Goal: Check status: Check status

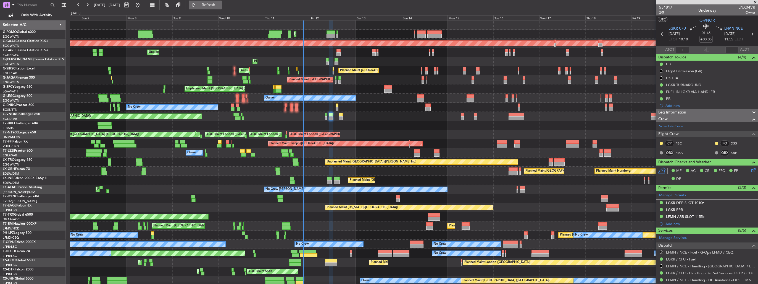
click at [220, 6] on span "Refresh" at bounding box center [208, 5] width 23 height 4
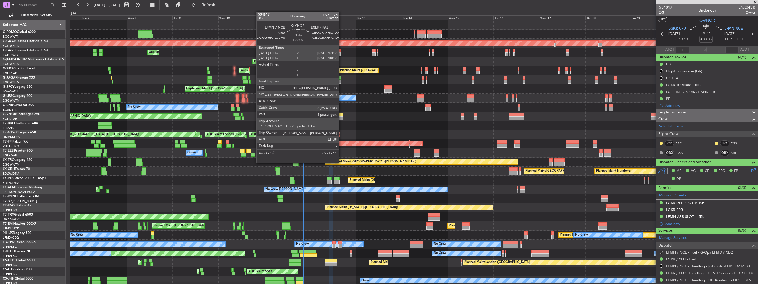
click at [342, 116] on div at bounding box center [341, 118] width 4 height 4
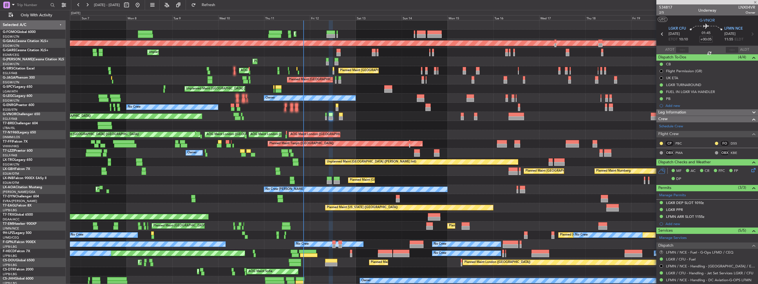
type input "1"
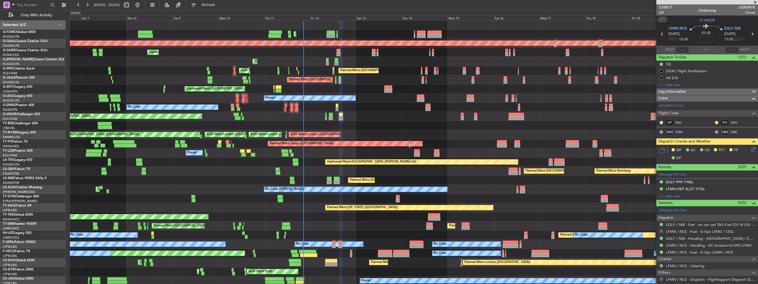
click at [751, 149] on icon at bounding box center [753, 148] width 4 height 4
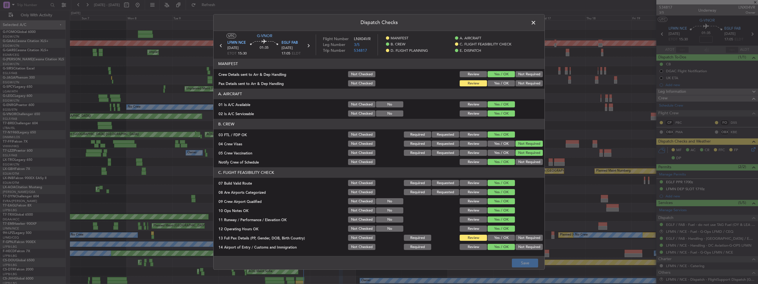
click at [495, 83] on button "Yes / OK" at bounding box center [501, 83] width 27 height 6
click at [524, 259] on button "Save" at bounding box center [525, 262] width 26 height 9
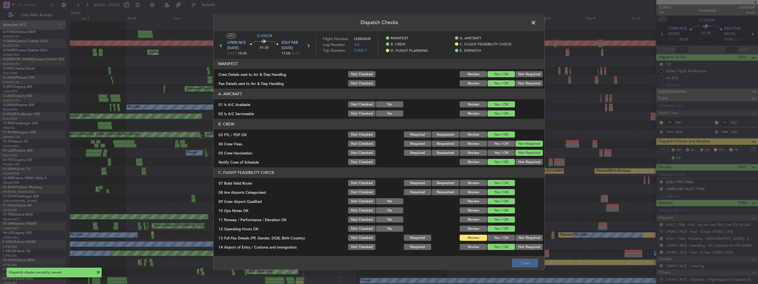
click at [537, 23] on span at bounding box center [537, 24] width 0 height 11
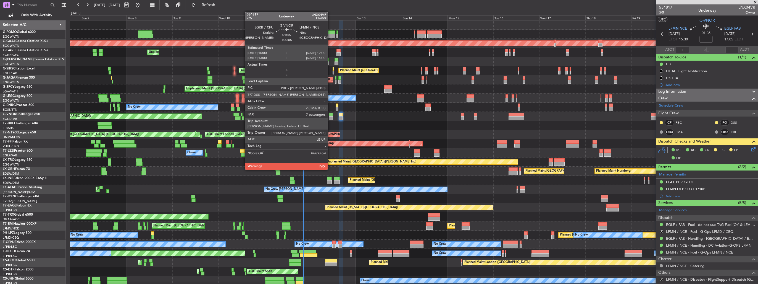
click at [330, 118] on div at bounding box center [331, 118] width 4 height 4
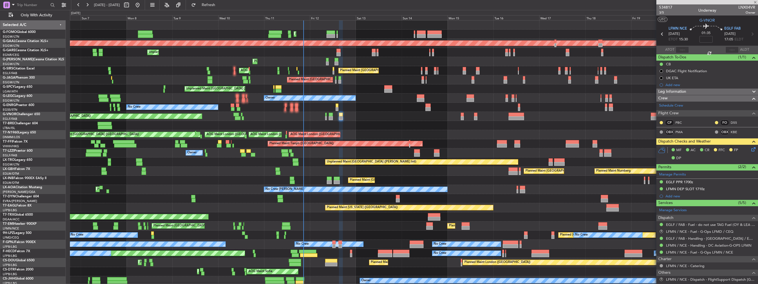
type input "+00:05"
type input "7"
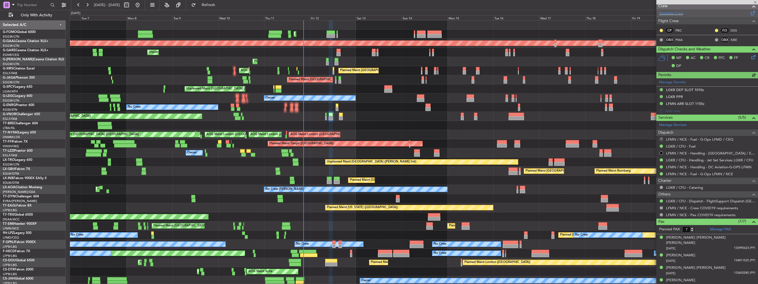
scroll to position [149, 0]
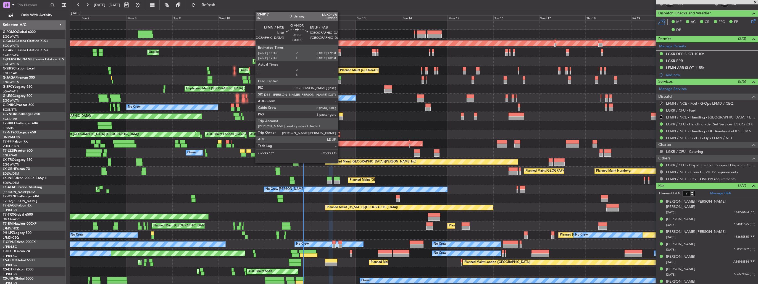
click at [341, 117] on div at bounding box center [341, 118] width 4 height 4
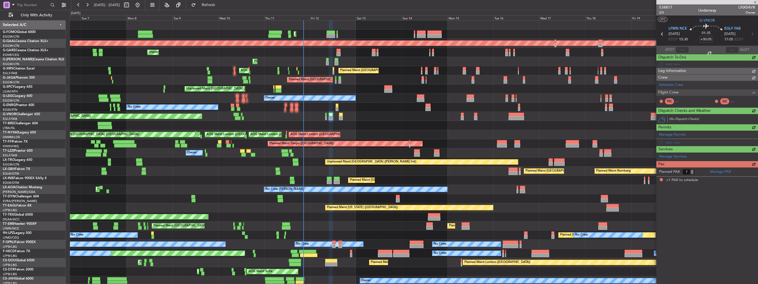
type input "1"
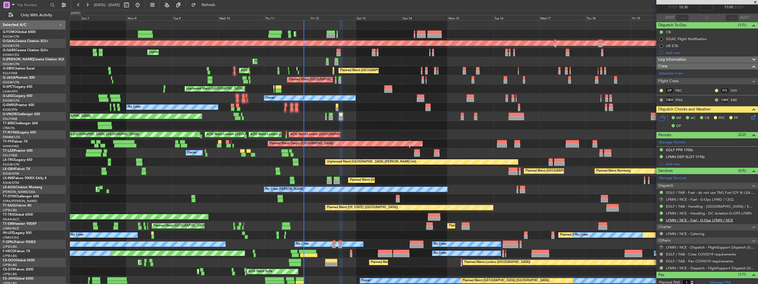
scroll to position [46, 0]
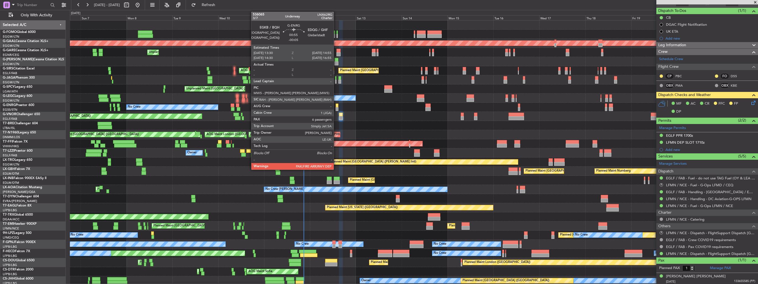
click at [336, 106] on div at bounding box center [337, 105] width 3 height 4
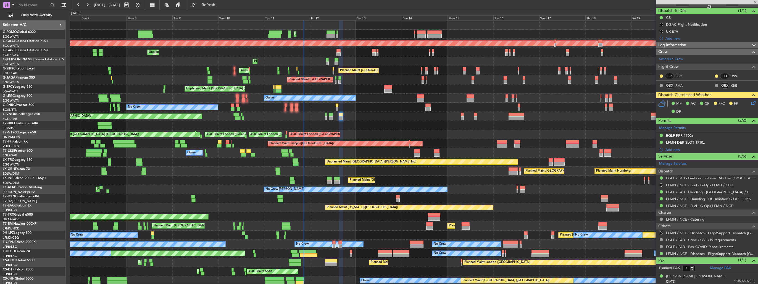
type input "-00:05"
type input "6"
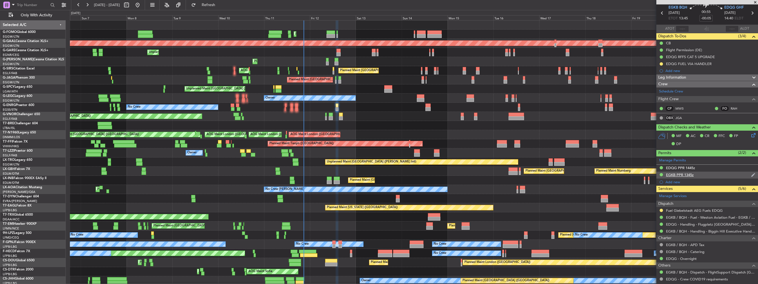
scroll to position [0, 0]
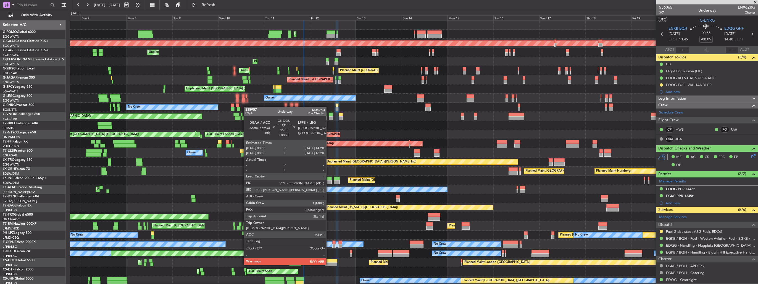
click at [329, 259] on div at bounding box center [331, 260] width 12 height 4
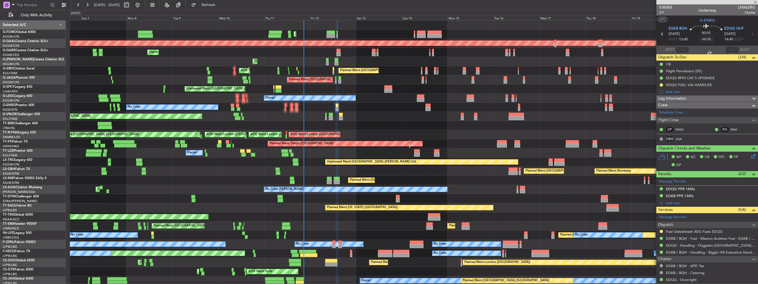
type input "+00:25"
type input "0"
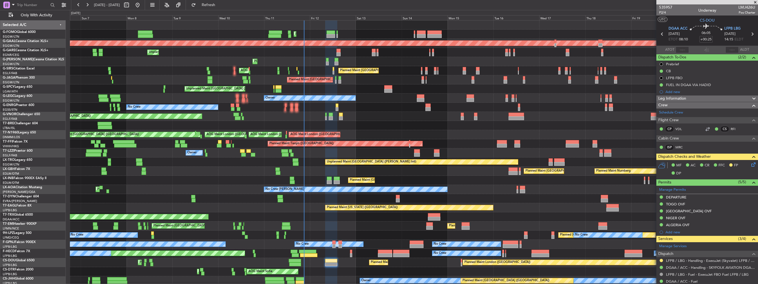
click at [225, 9] on fb-refresh-button "Refresh" at bounding box center [205, 5] width 39 height 10
click at [220, 5] on span "Refresh" at bounding box center [208, 5] width 23 height 4
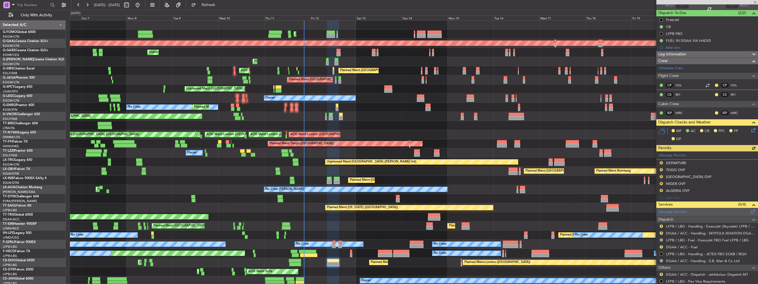
scroll to position [60, 0]
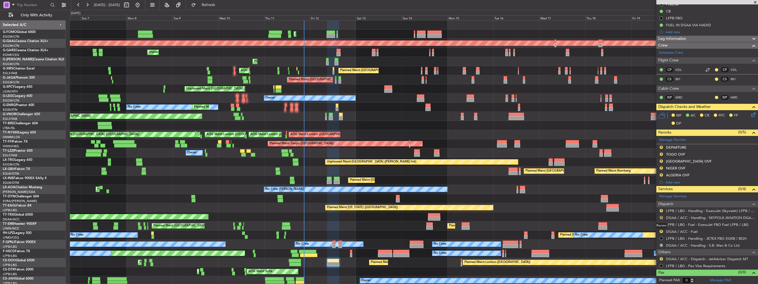
click at [662, 216] on button "R" at bounding box center [661, 217] width 3 height 3
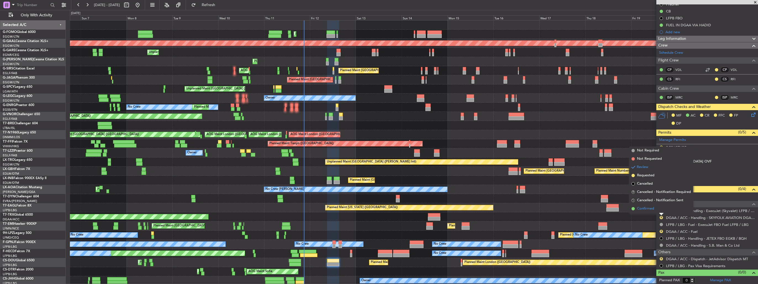
click at [648, 207] on span "Confirmed" at bounding box center [645, 209] width 17 height 6
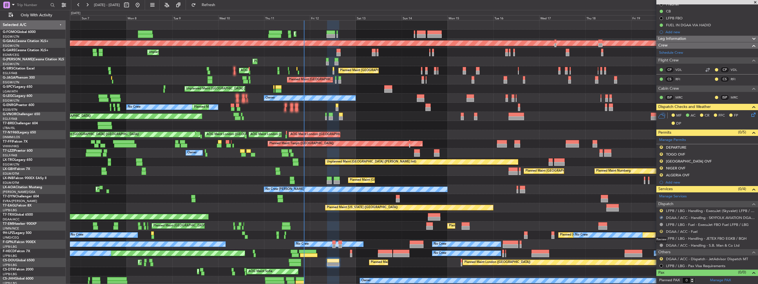
click at [662, 230] on button "R" at bounding box center [661, 230] width 3 height 3
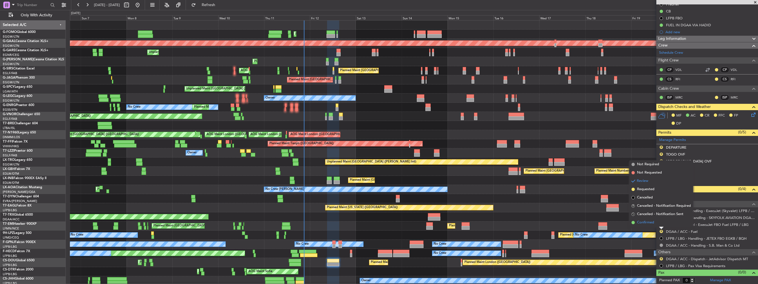
click at [652, 221] on span "Confirmed" at bounding box center [645, 222] width 17 height 6
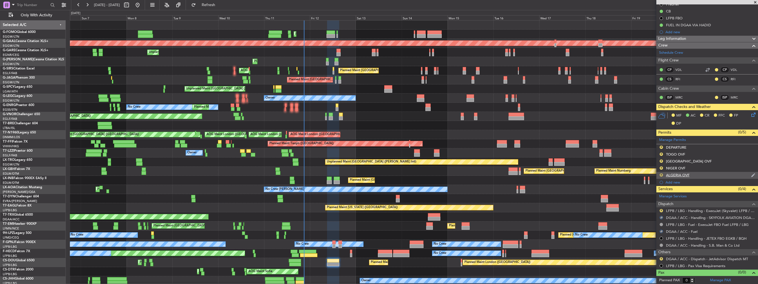
click at [661, 173] on button "R" at bounding box center [661, 174] width 3 height 3
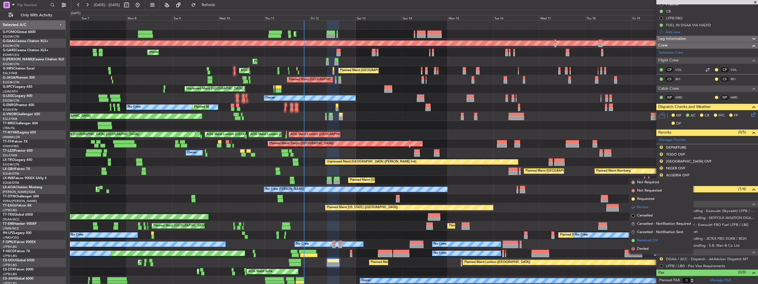
click at [649, 239] on span "Received OK" at bounding box center [647, 240] width 21 height 6
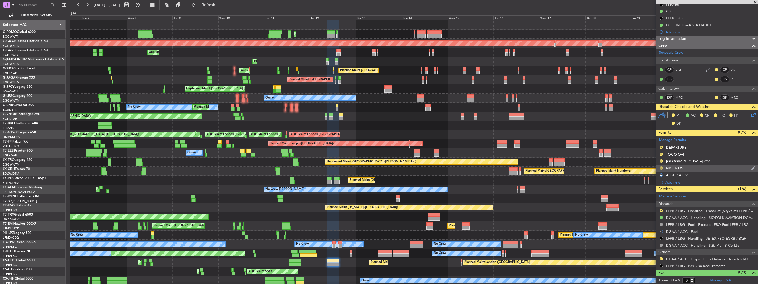
click at [662, 167] on button "R" at bounding box center [661, 167] width 3 height 3
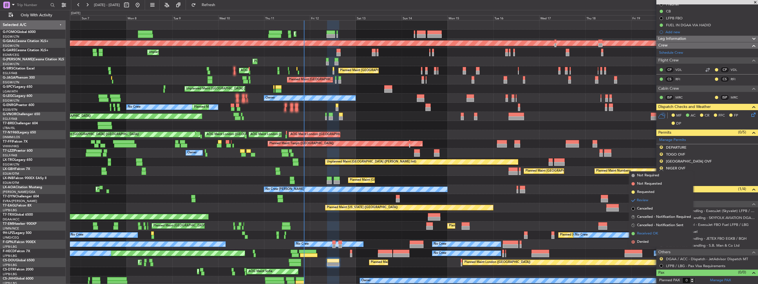
click at [649, 232] on span "Received OK" at bounding box center [647, 234] width 21 height 6
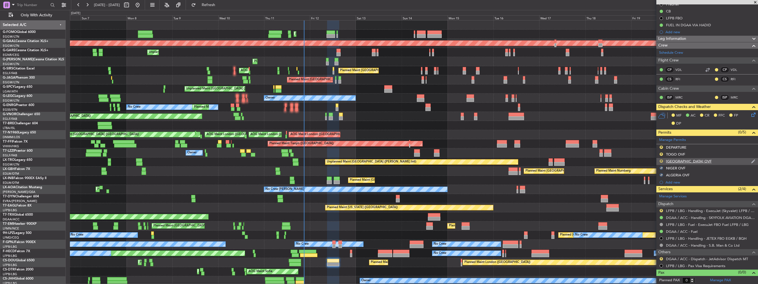
click at [661, 161] on button "R" at bounding box center [661, 160] width 3 height 3
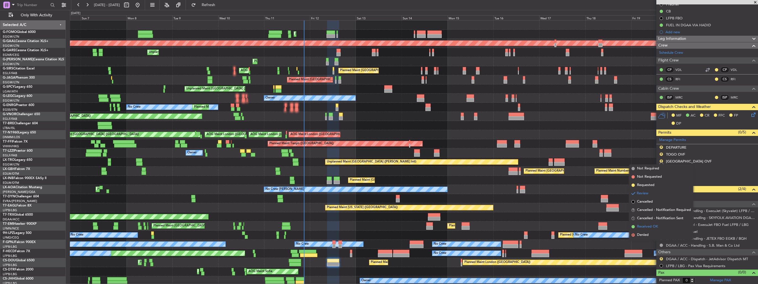
click at [648, 226] on span "Received OK" at bounding box center [647, 227] width 21 height 6
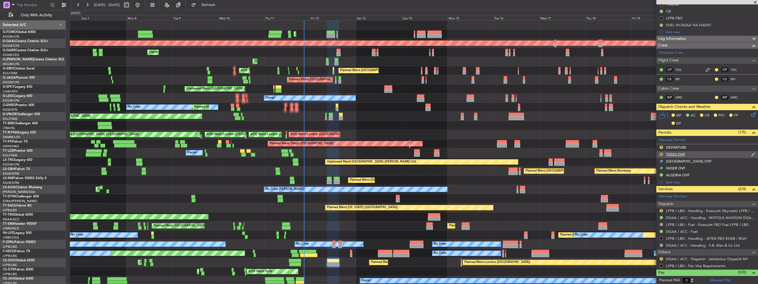
click at [662, 153] on button "R" at bounding box center [661, 153] width 3 height 3
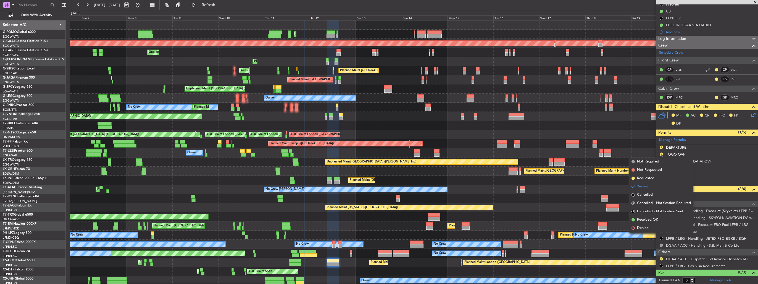
drag, startPoint x: 651, startPoint y: 221, endPoint x: 655, endPoint y: 195, distance: 27.1
click at [651, 221] on span "Received OK" at bounding box center [647, 220] width 21 height 6
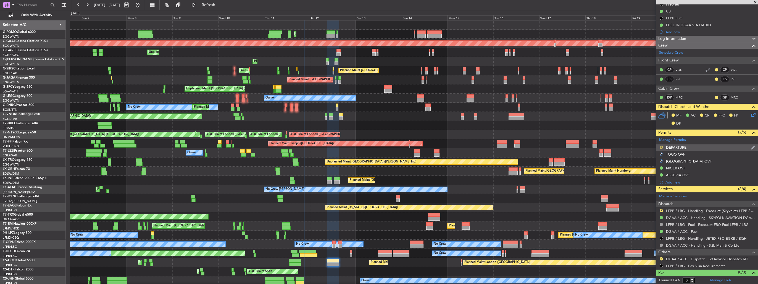
click at [661, 147] on button "R" at bounding box center [661, 146] width 3 height 3
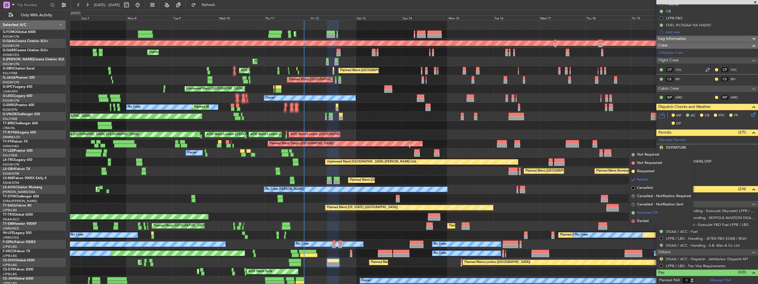
click at [653, 214] on span "Received OK" at bounding box center [647, 213] width 21 height 6
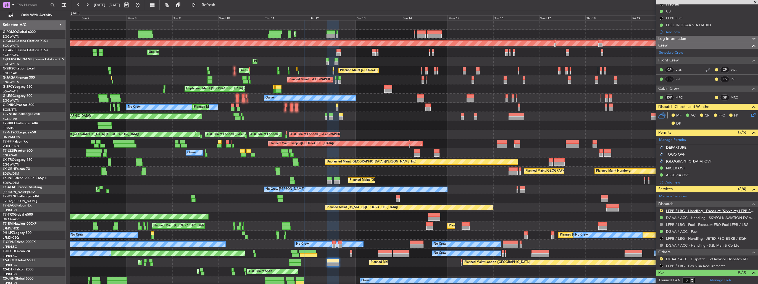
click at [676, 208] on link "LFPB / LBG - Handling - ExecuJet (Skyvalet) LFPB / LBG" at bounding box center [710, 210] width 89 height 5
click at [220, 7] on span "Refresh" at bounding box center [208, 5] width 23 height 4
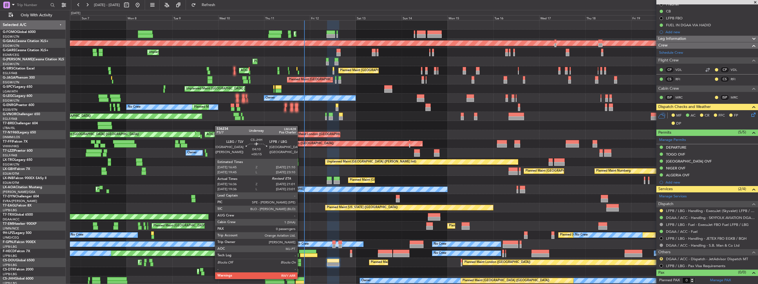
click at [300, 278] on div at bounding box center [300, 279] width 9 height 4
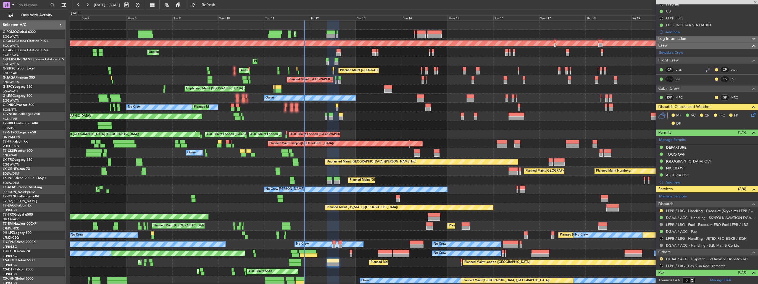
type input "+00:15"
type input "16:46"
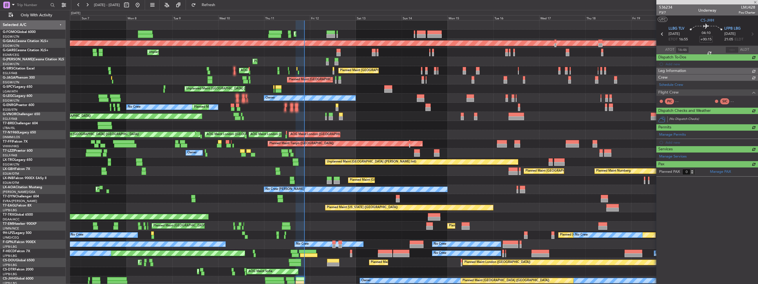
scroll to position [0, 0]
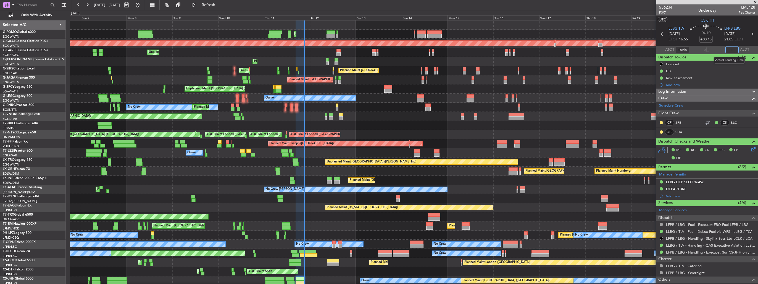
click at [729, 50] on input "text" at bounding box center [732, 49] width 13 height 7
type input "21:00"
